Goal: Register for event/course

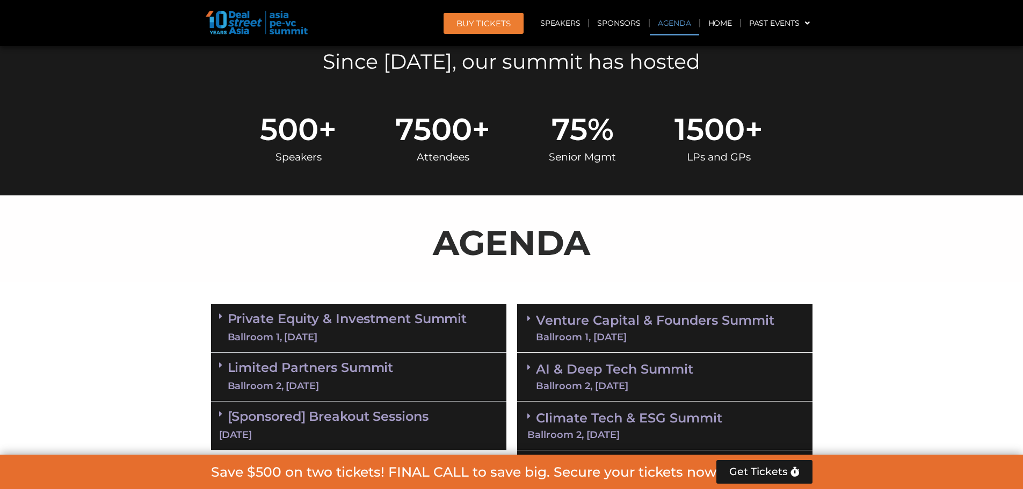
scroll to position [430, 0]
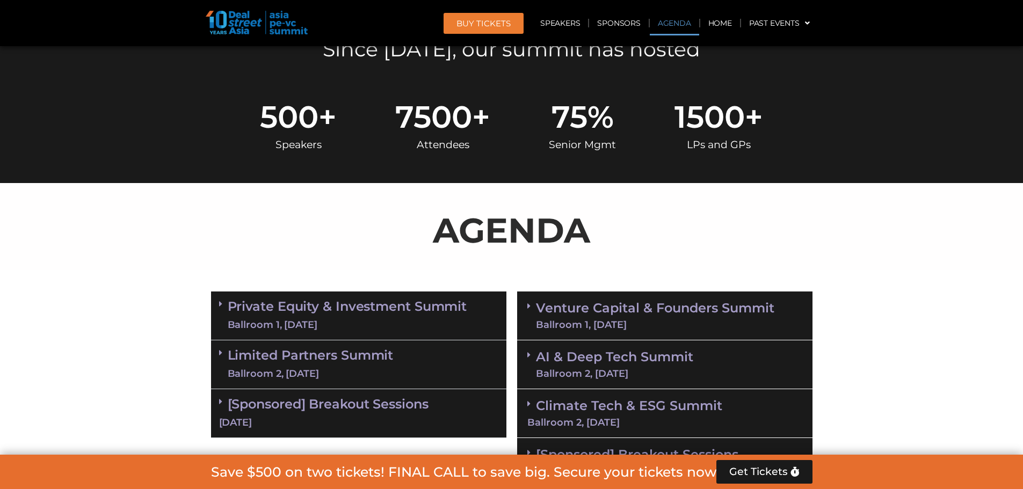
click at [918, 319] on section "Private Equity & Investment Summit Ballroom 1, [DATE] 8:00 am – 9:00 am | Regis…" at bounding box center [511, 389] width 1023 height 206
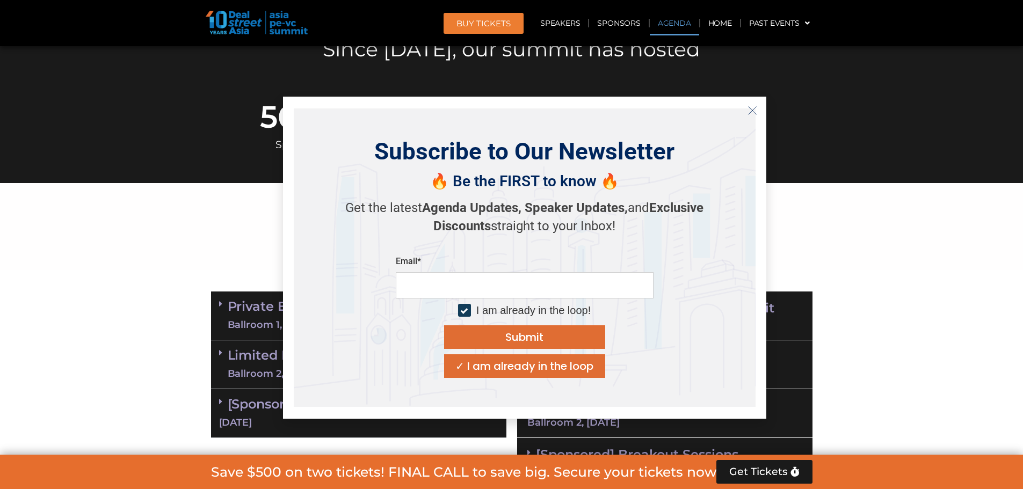
click at [752, 111] on icon "Close" at bounding box center [752, 111] width 10 height 10
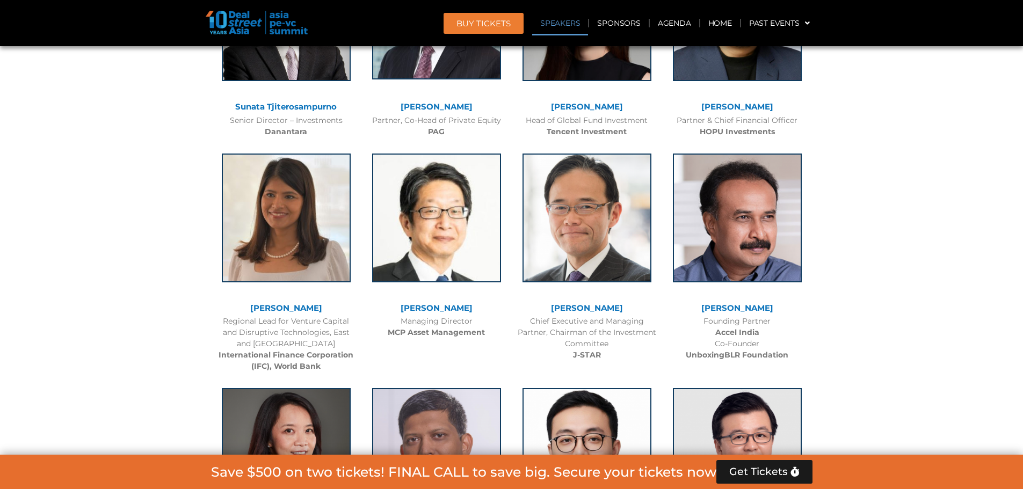
scroll to position [1342, 0]
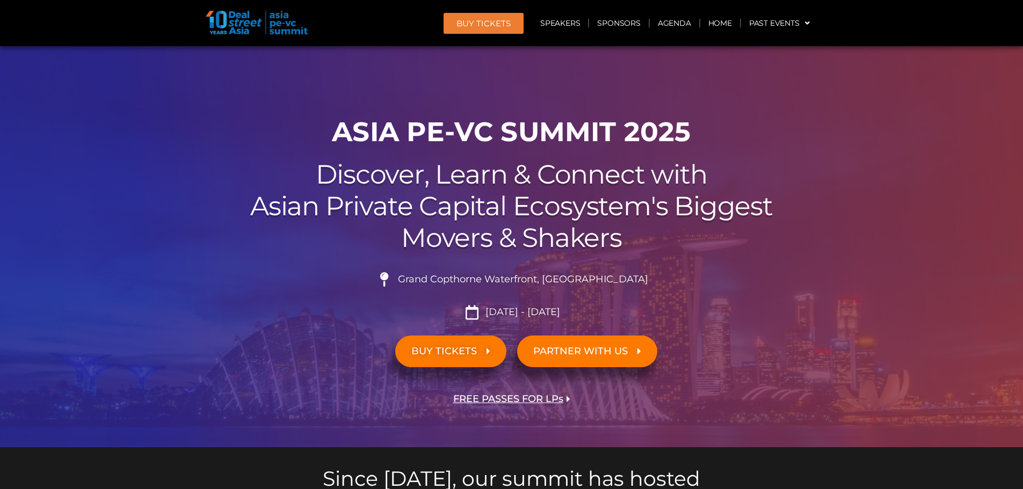
click at [540, 398] on span "FREE PASSES FOR LPs" at bounding box center [508, 399] width 110 height 10
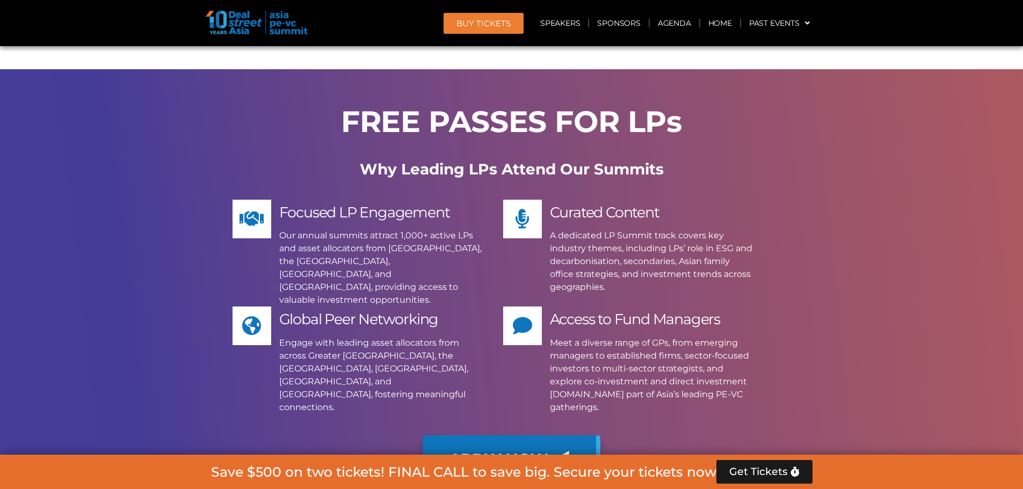
scroll to position [6641, 0]
click at [776, 469] on span "Get Tickets" at bounding box center [758, 472] width 59 height 11
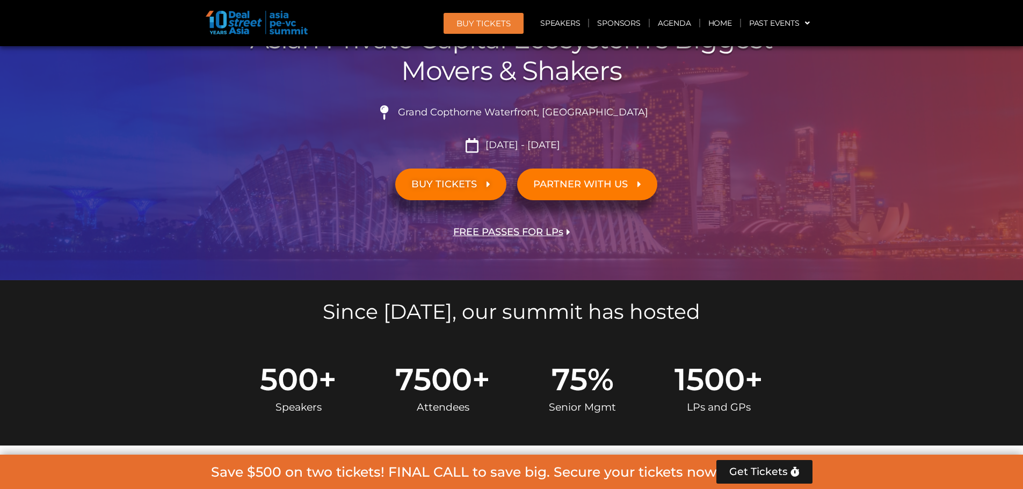
scroll to position [0, 0]
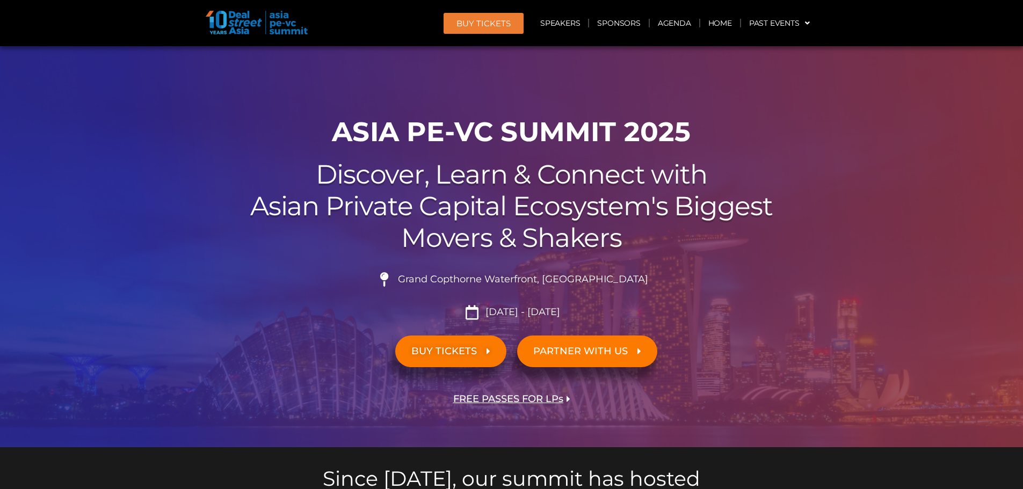
click at [429, 352] on span "BUY TICKETS" at bounding box center [443, 351] width 65 height 10
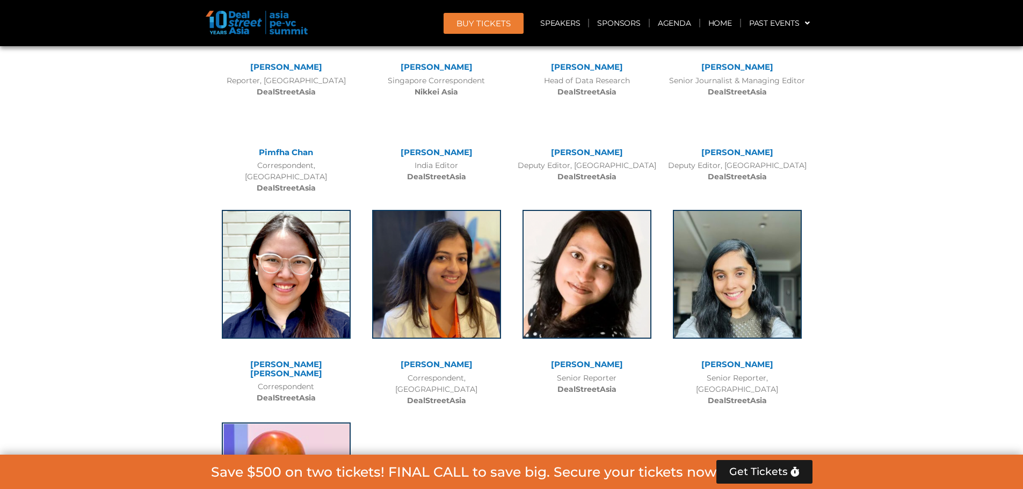
scroll to position [8008, 0]
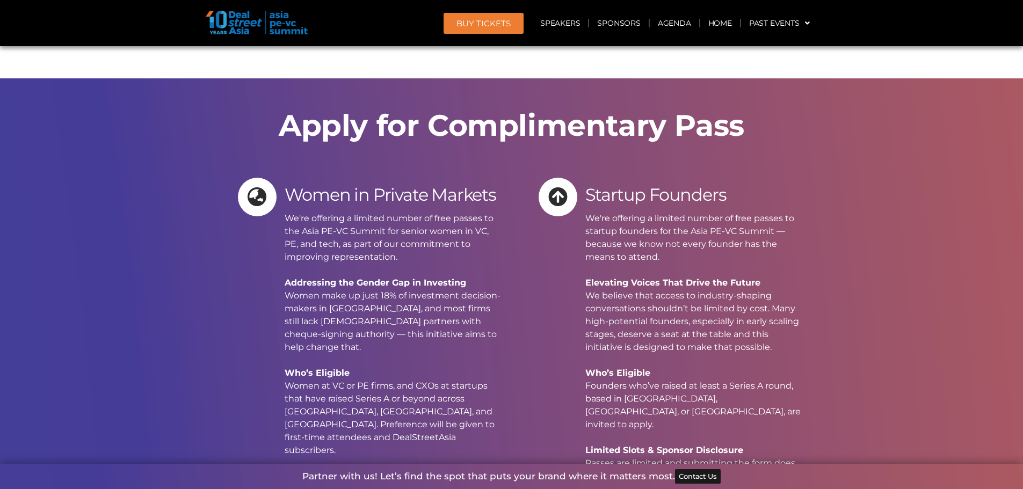
scroll to position [9452, 0]
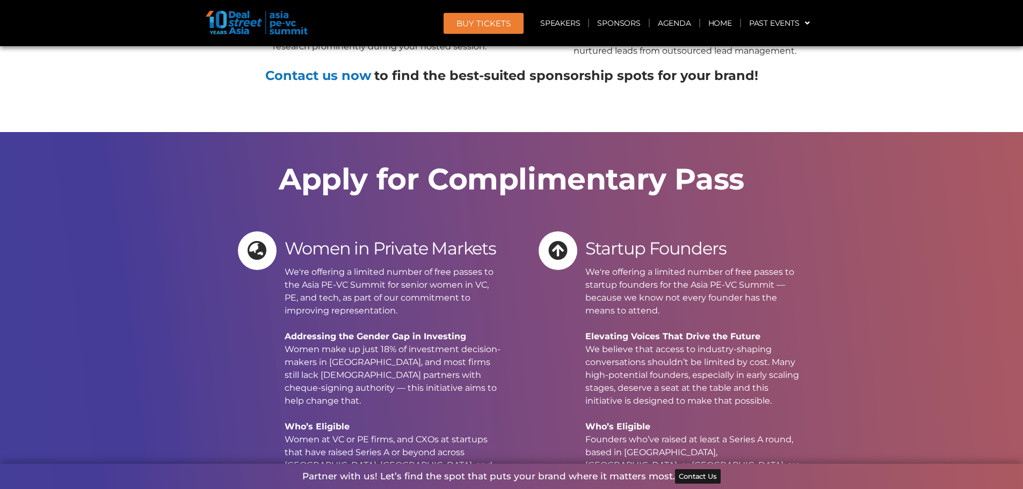
click at [908, 309] on section "Apply for Complimentary Pass Women in Private Markets We're offering a limited …" at bounding box center [511, 425] width 1023 height 587
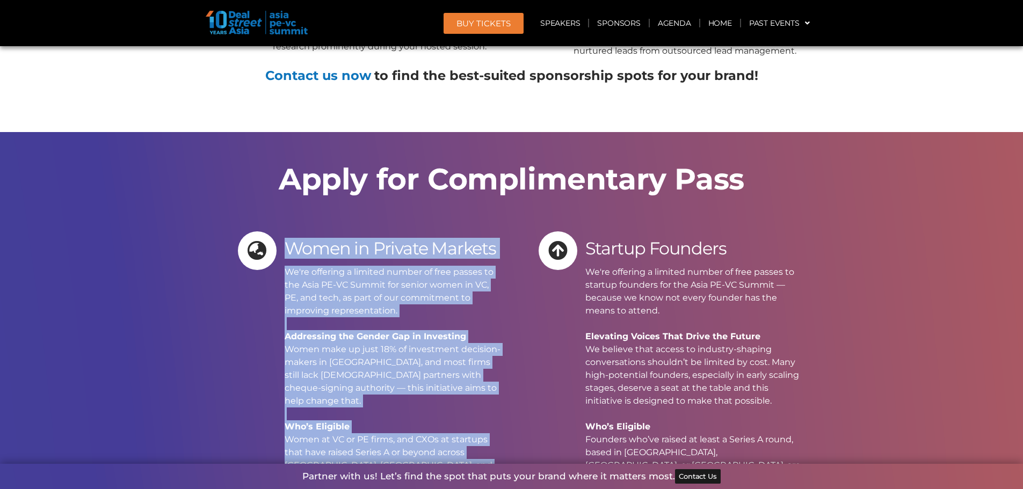
drag, startPoint x: 288, startPoint y: 87, endPoint x: 466, endPoint y: 318, distance: 292.1
click at [466, 318] on div "Women in Private Markets We're offering a limited number of free passes to the …" at bounding box center [394, 409] width 219 height 356
copy div "Women in Private Markets We're offering a limited number of free passes to the …"
